Goal: Information Seeking & Learning: Learn about a topic

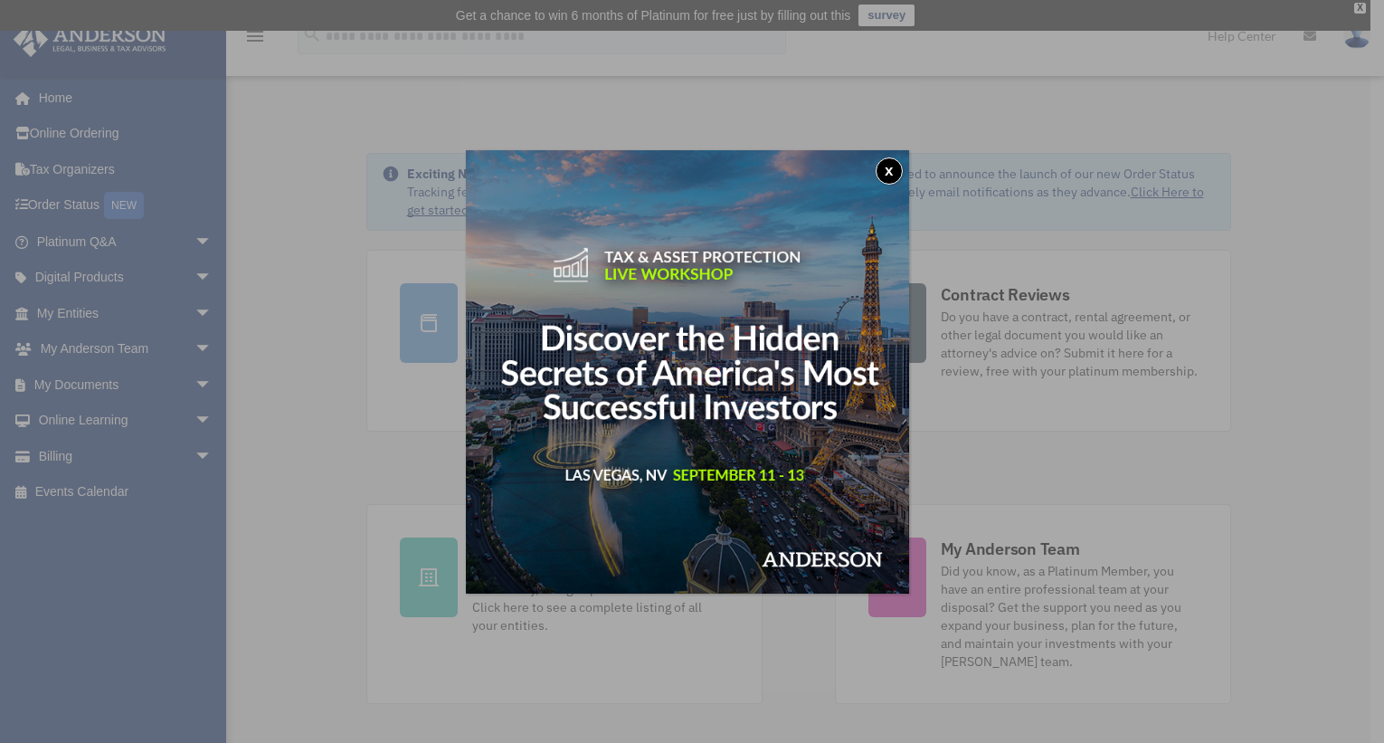
click at [534, 292] on img at bounding box center [687, 371] width 443 height 443
click at [901, 164] on button "x" at bounding box center [889, 170] width 27 height 27
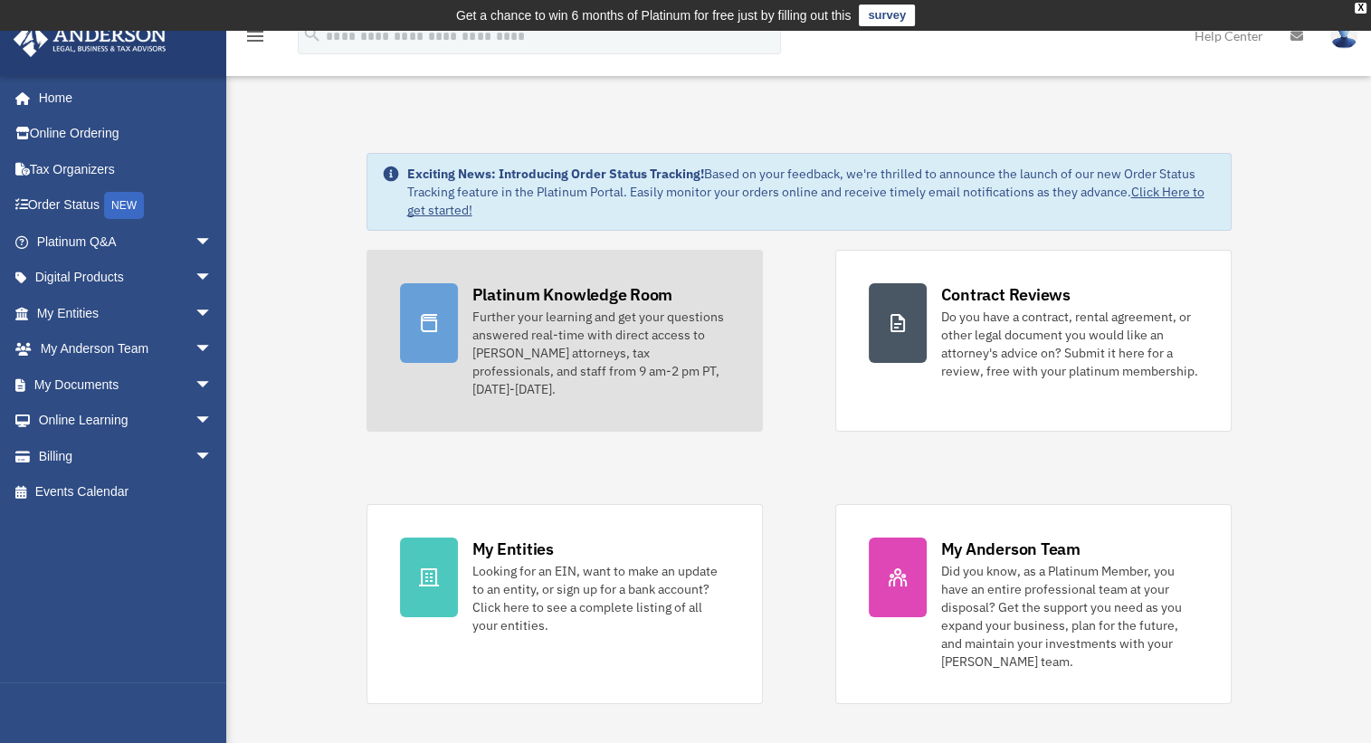
click at [472, 318] on div "Further your learning and get your questions answered real-time with direct acc…" at bounding box center [600, 353] width 257 height 90
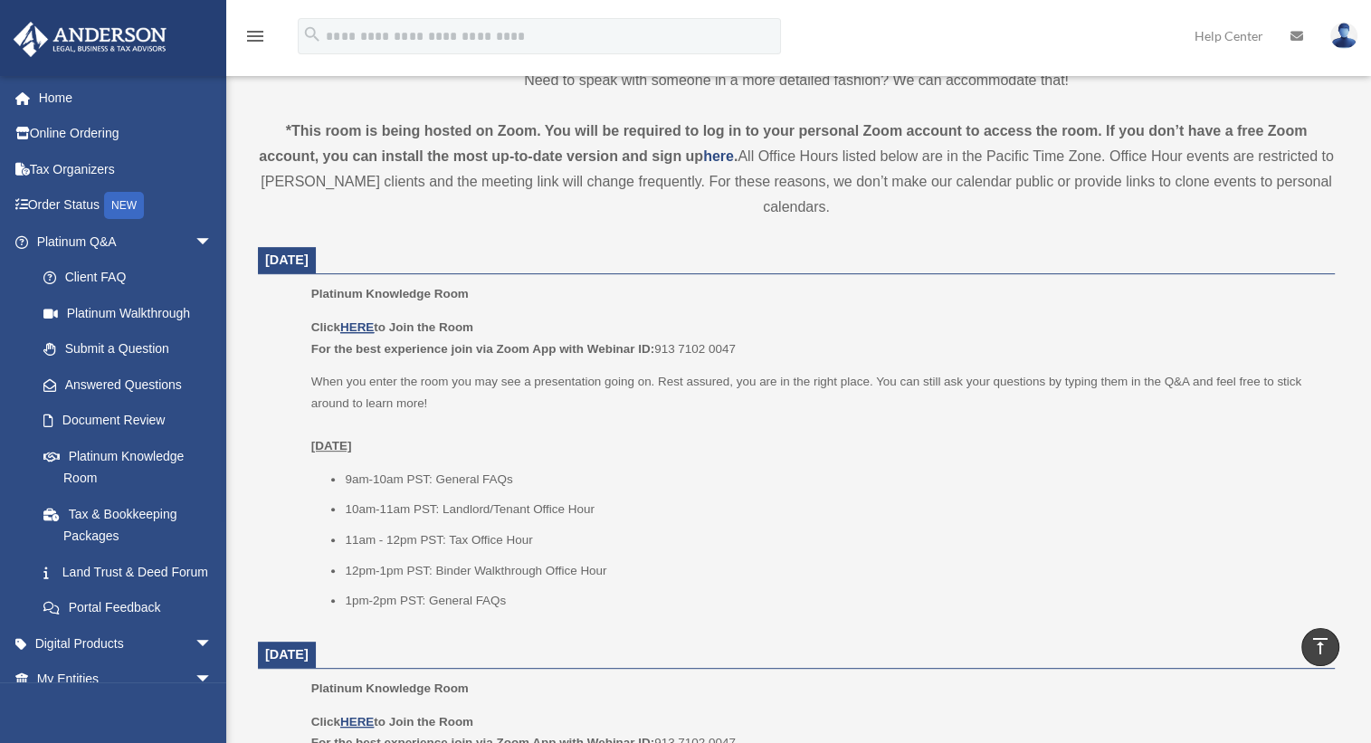
scroll to position [594, 0]
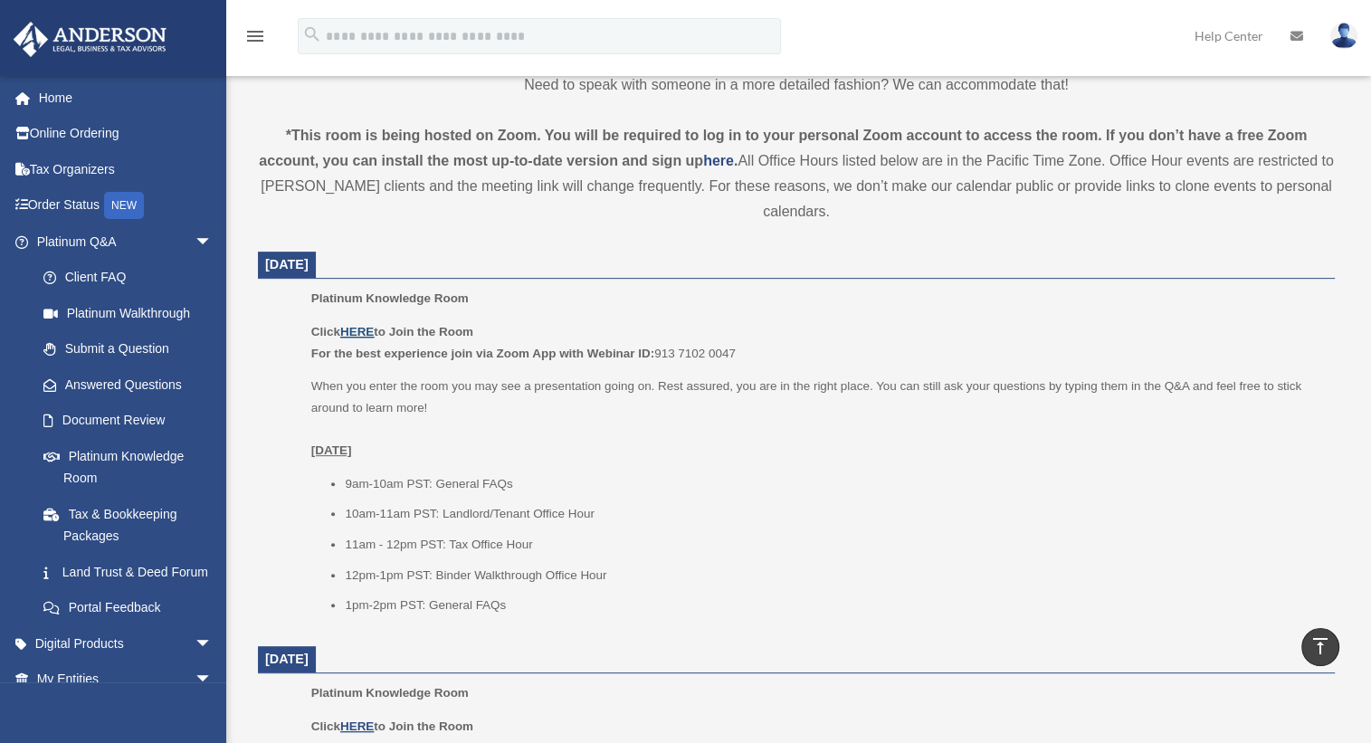
click at [360, 335] on u "HERE" at bounding box center [356, 332] width 33 height 14
